Goal: Download file/media

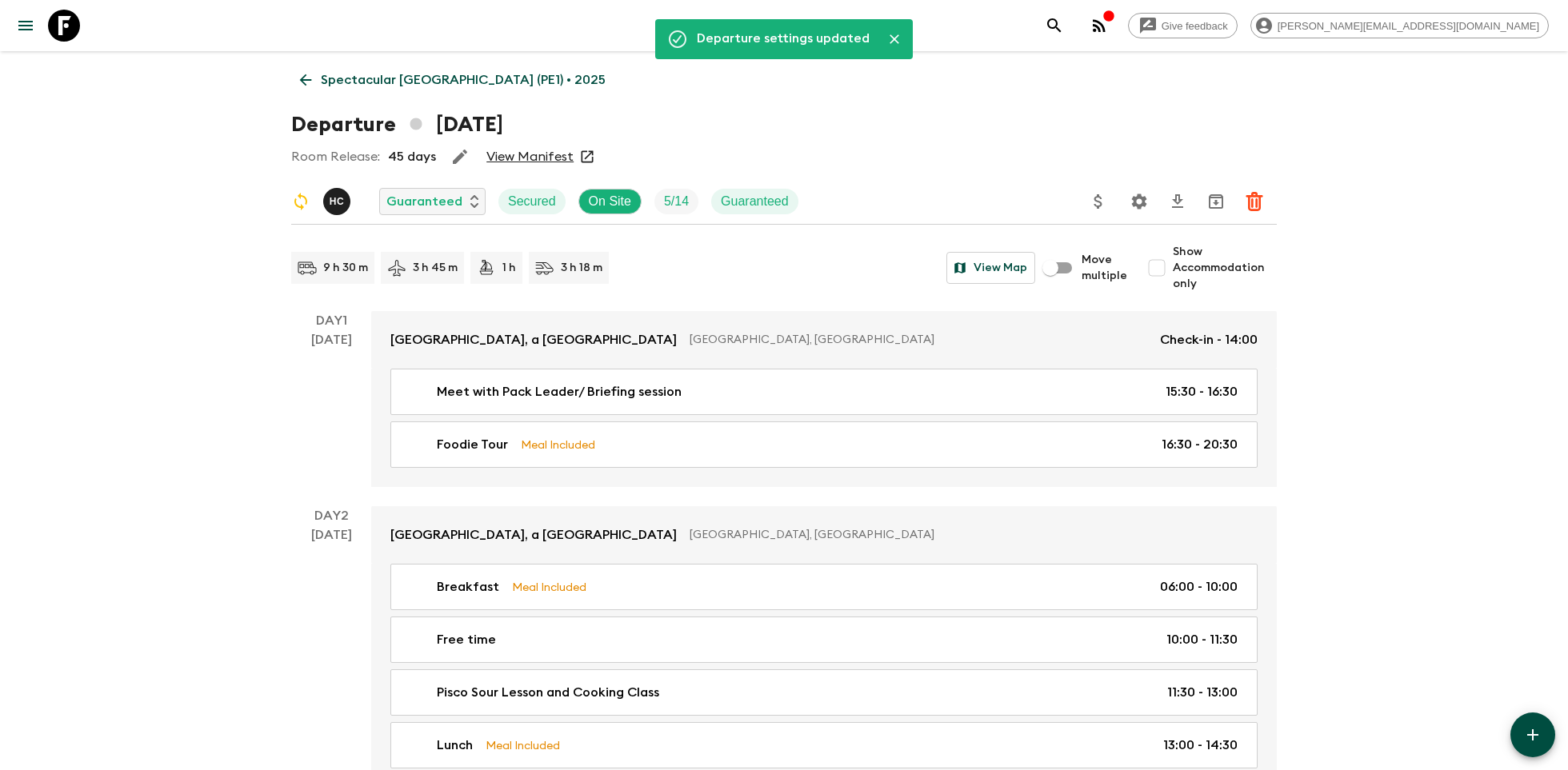
click at [77, 12] on icon at bounding box center [64, 26] width 32 height 32
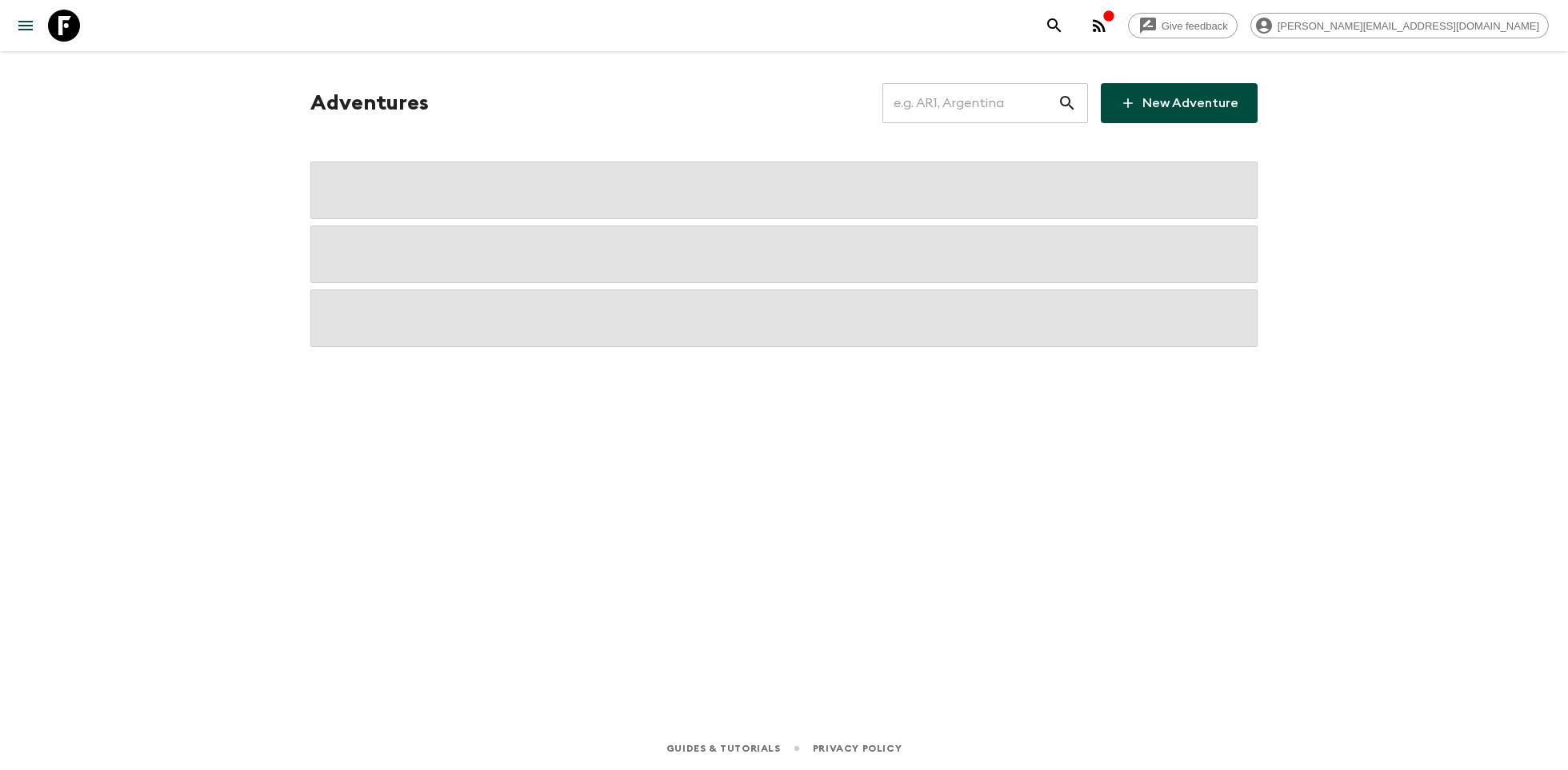
click at [999, 114] on input "text" at bounding box center [969, 103] width 175 height 45
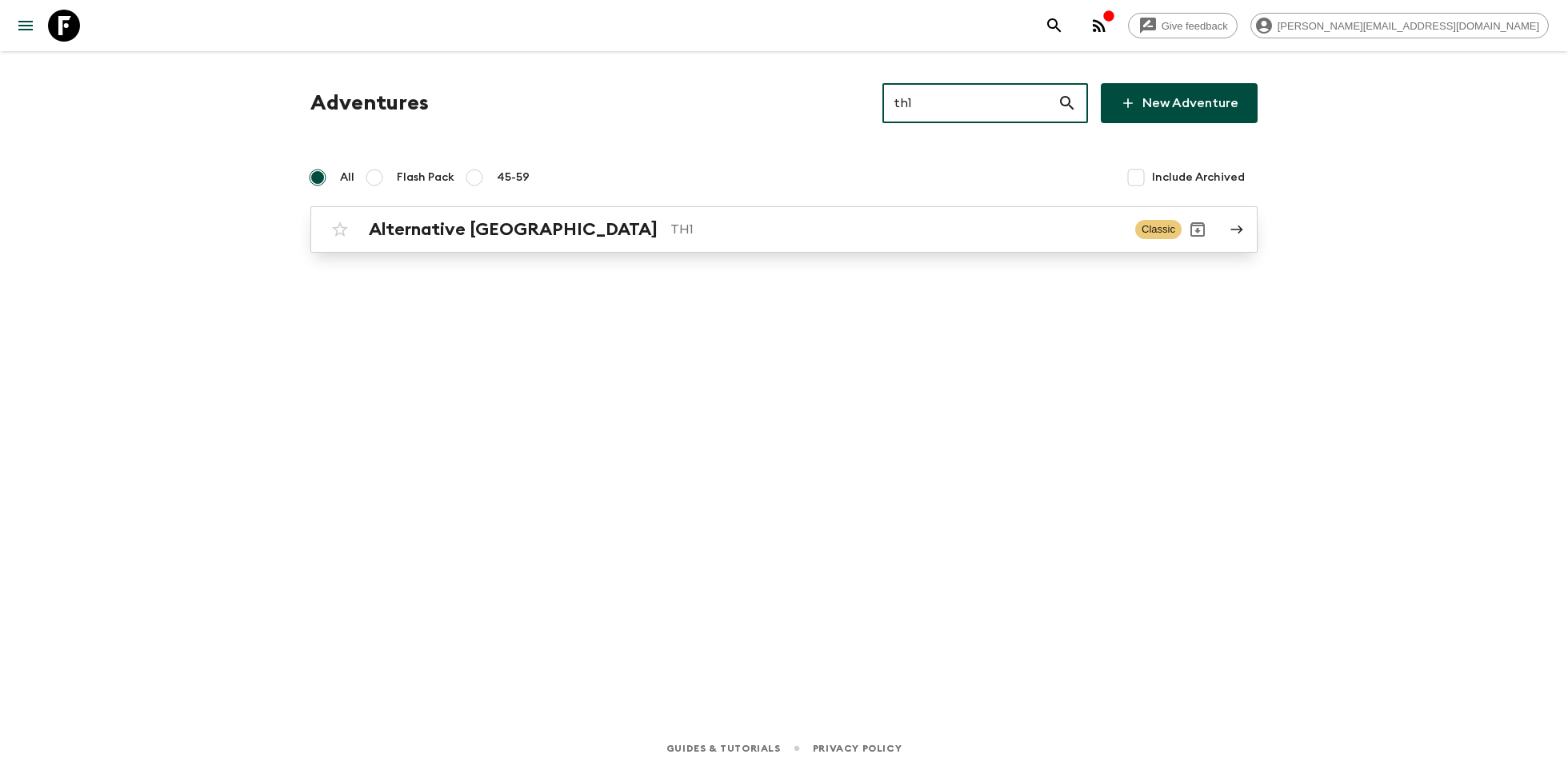
type input "th1"
click at [511, 224] on h2 "Alternative [GEOGRAPHIC_DATA]" at bounding box center [513, 229] width 289 height 21
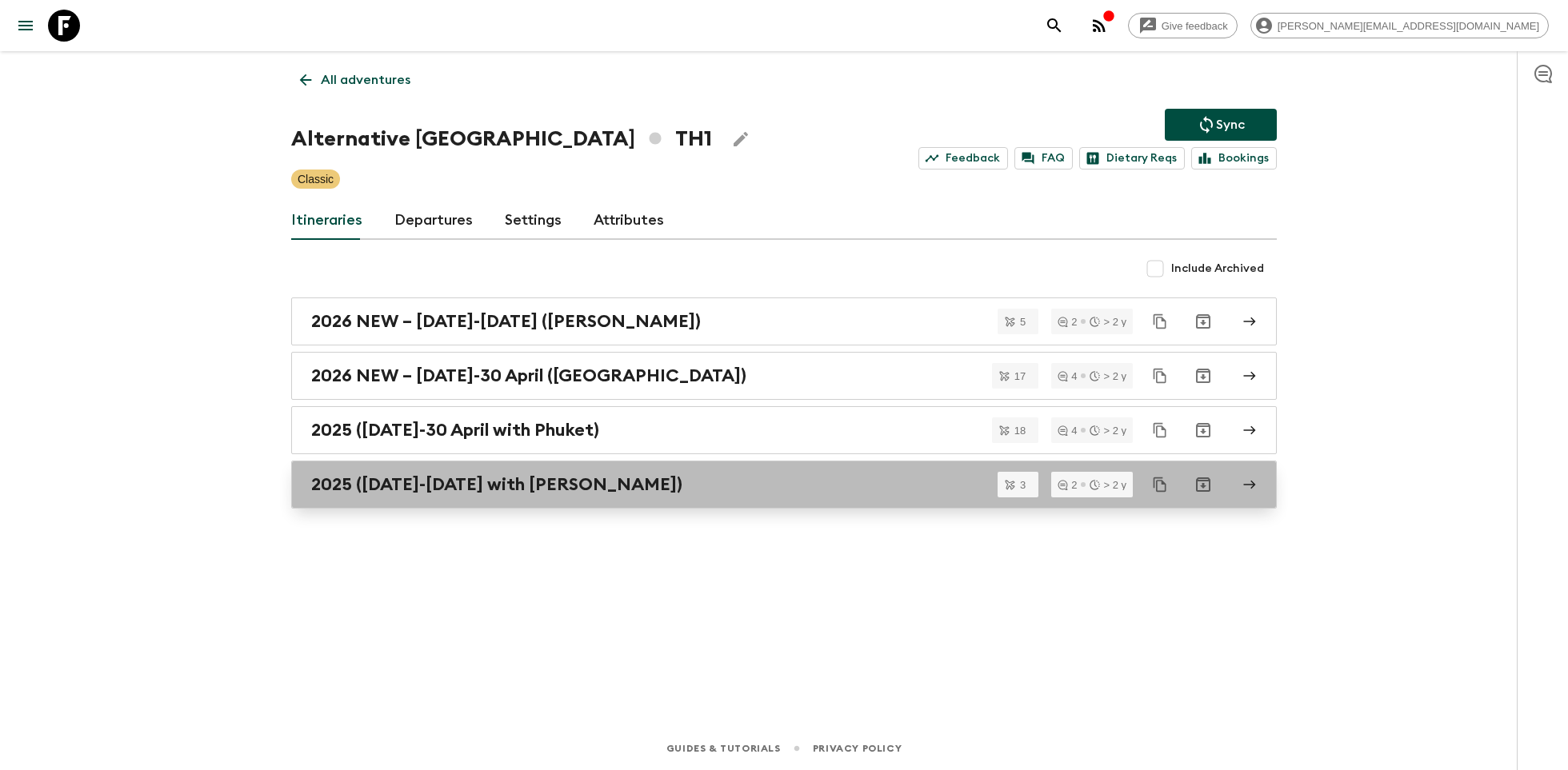
click at [618, 478] on h2 "2025 ([DATE]-[DATE] with [PERSON_NAME])" at bounding box center [497, 485] width 372 height 21
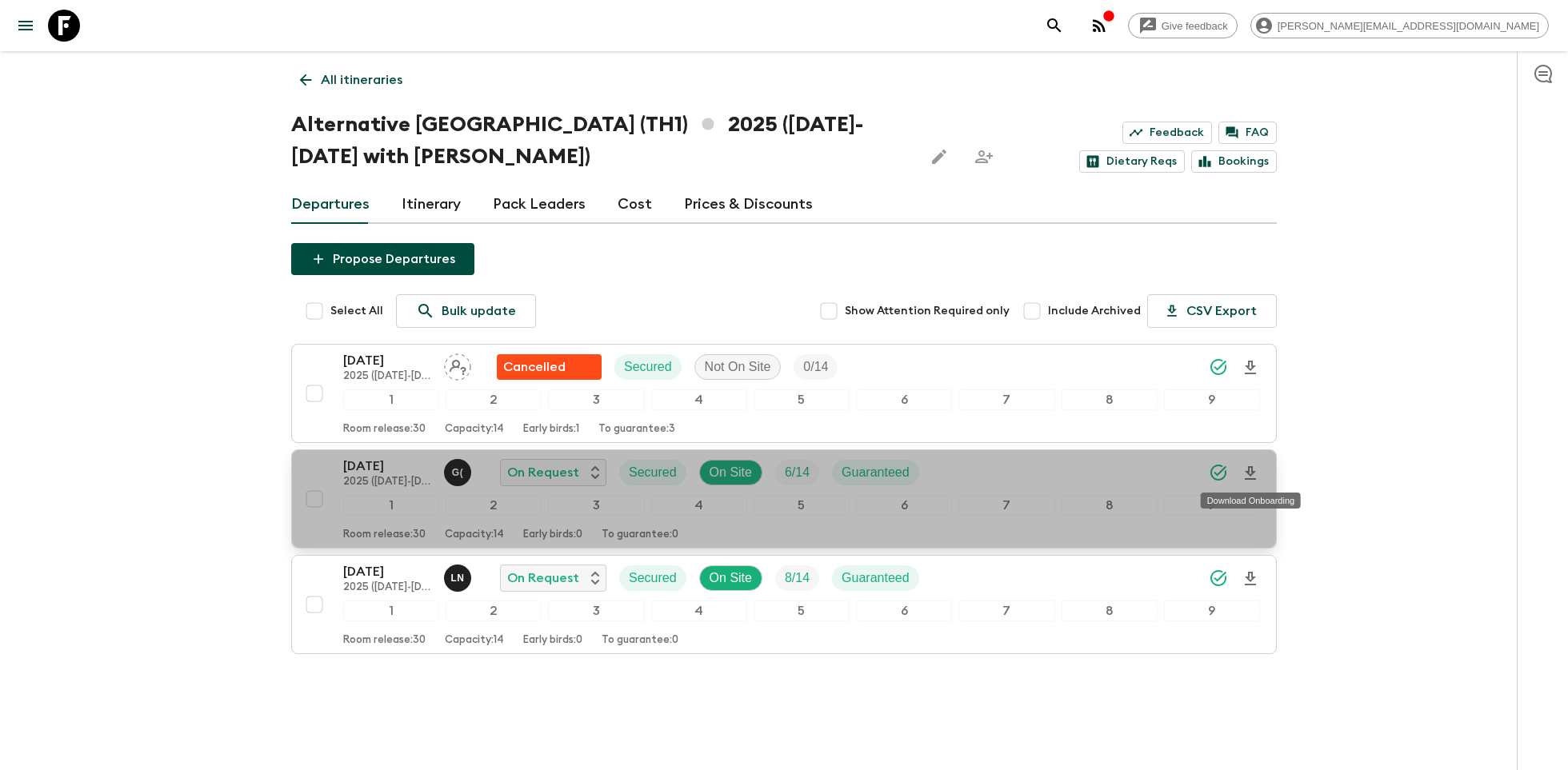
click at [1251, 471] on icon "Download Onboarding" at bounding box center [1250, 473] width 11 height 13
